Goal: Find specific page/section: Find specific page/section

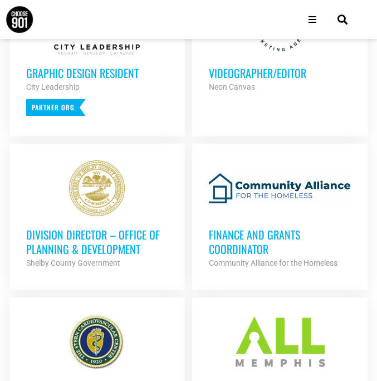
scroll to position [482, 0]
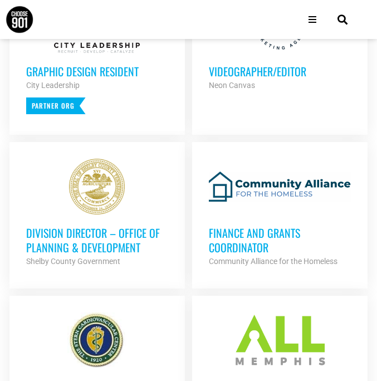
click at [257, 313] on div at bounding box center [280, 341] width 142 height 56
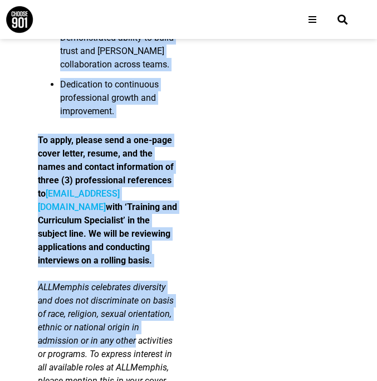
scroll to position [2999, 0]
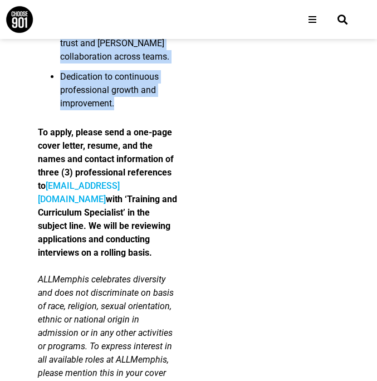
drag, startPoint x: 40, startPoint y: 153, endPoint x: 161, endPoint y: 134, distance: 122.3
copy div "Lor Ipsumdolorsi: AMETconsec ad elitsedd ei tem incidi ut l etdol magnaali enim…"
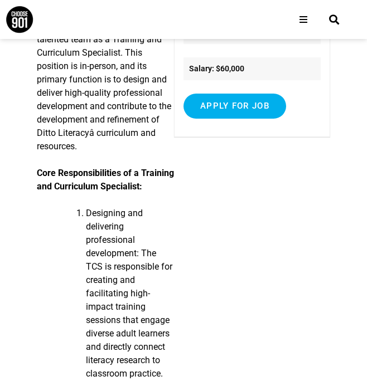
scroll to position [176, 0]
